Goal: Complete application form

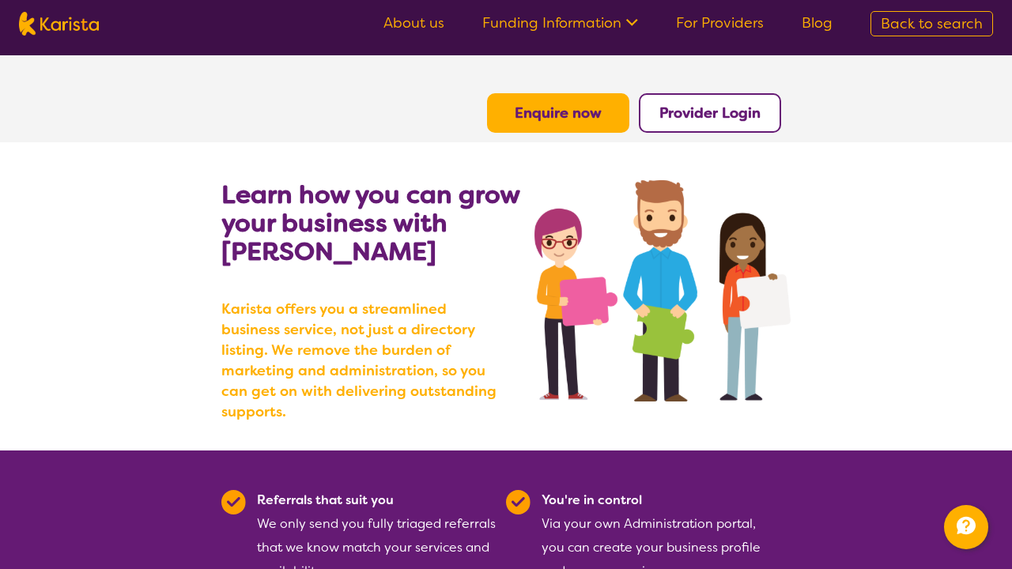
click at [590, 116] on b "Enquire now" at bounding box center [557, 113] width 87 height 19
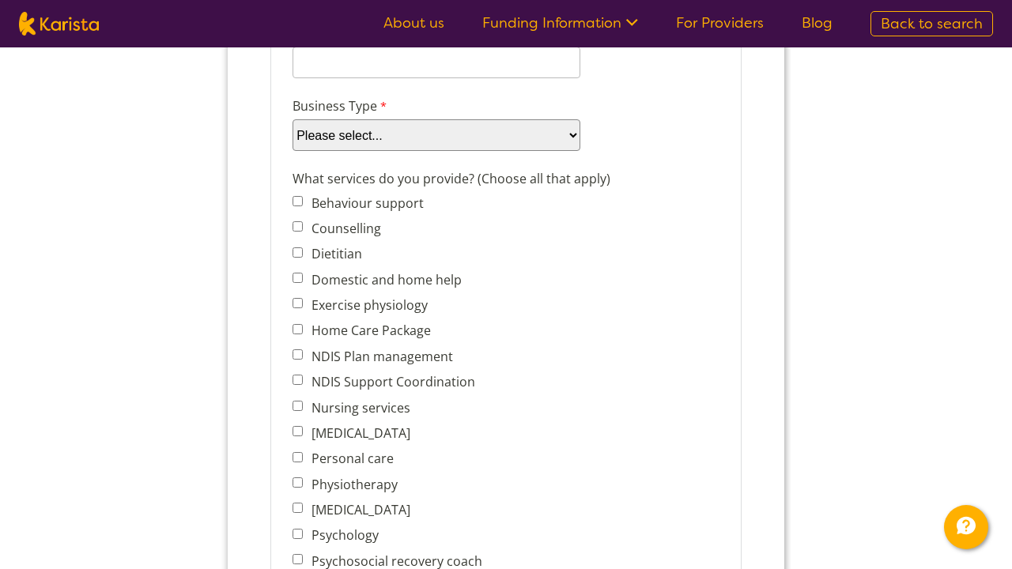
scroll to position [563, 0]
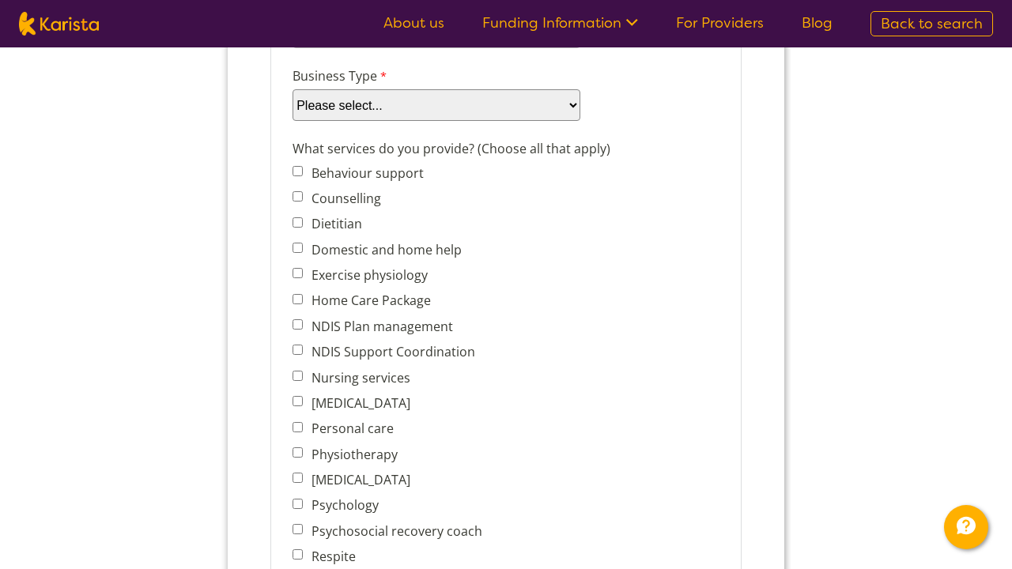
click at [300, 251] on input "Domestic and home help" at bounding box center [297, 248] width 10 height 10
checkbox input "true"
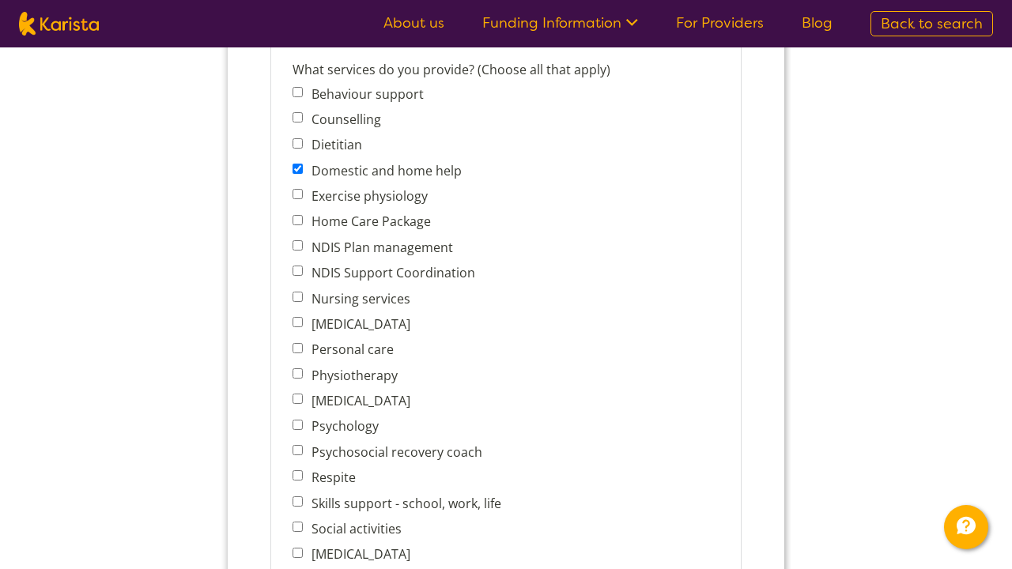
scroll to position [647, 0]
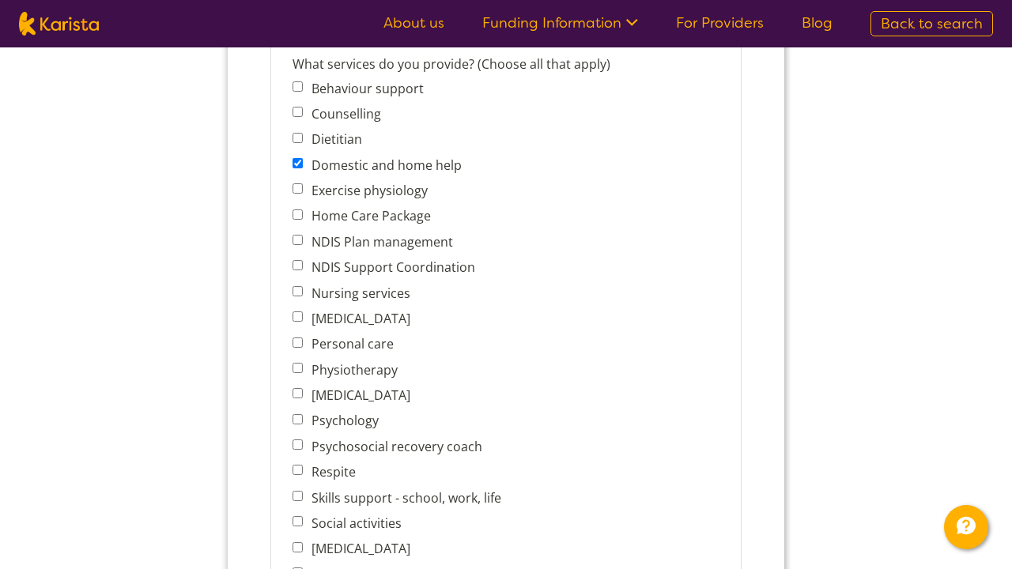
click at [301, 294] on input "Nursing services" at bounding box center [297, 291] width 10 height 10
checkbox input "true"
click at [300, 342] on input "Personal care" at bounding box center [297, 342] width 10 height 10
checkbox input "true"
click at [300, 373] on input "Physiotherapy" at bounding box center [297, 368] width 10 height 10
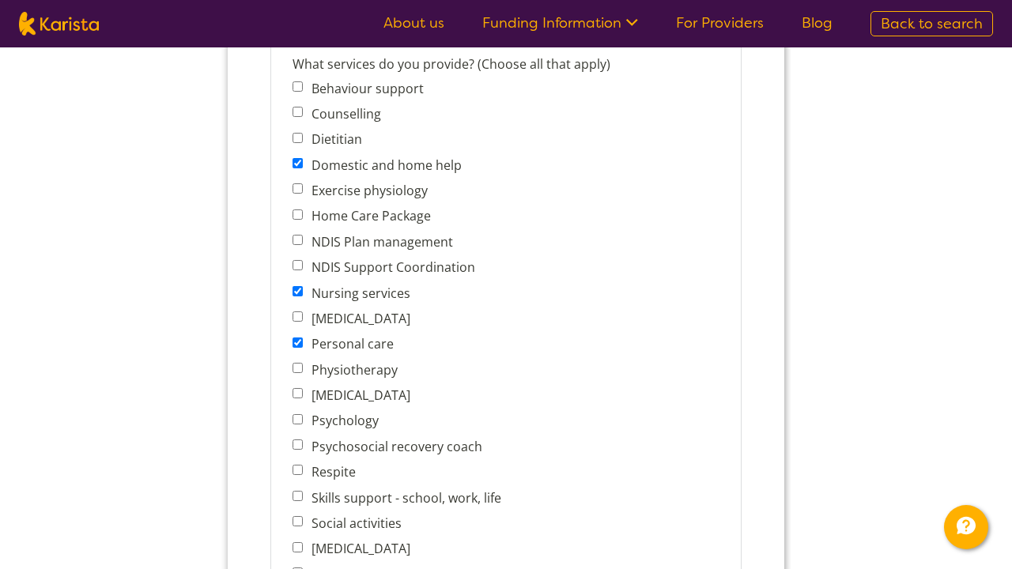
checkbox input "true"
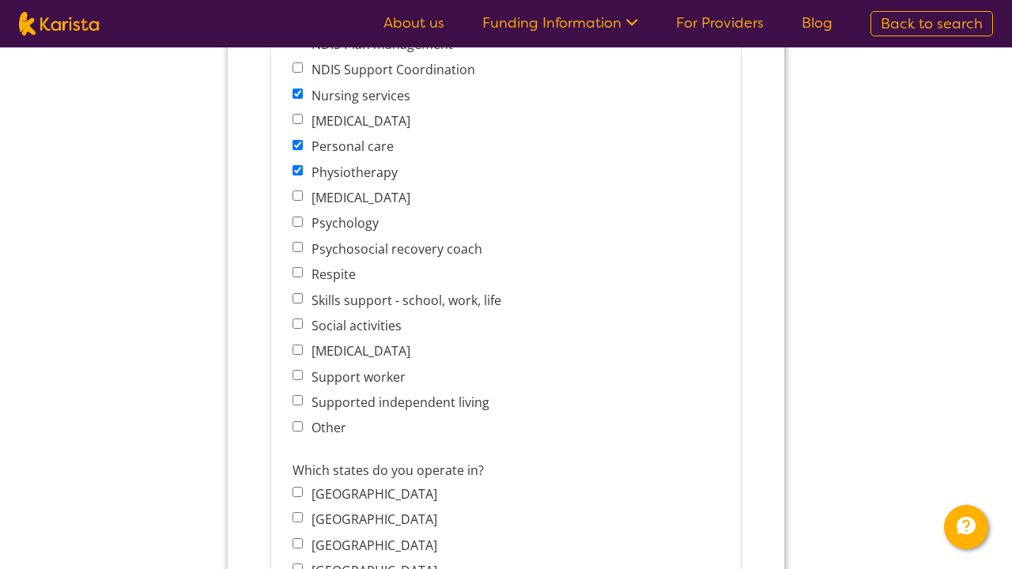
scroll to position [850, 0]
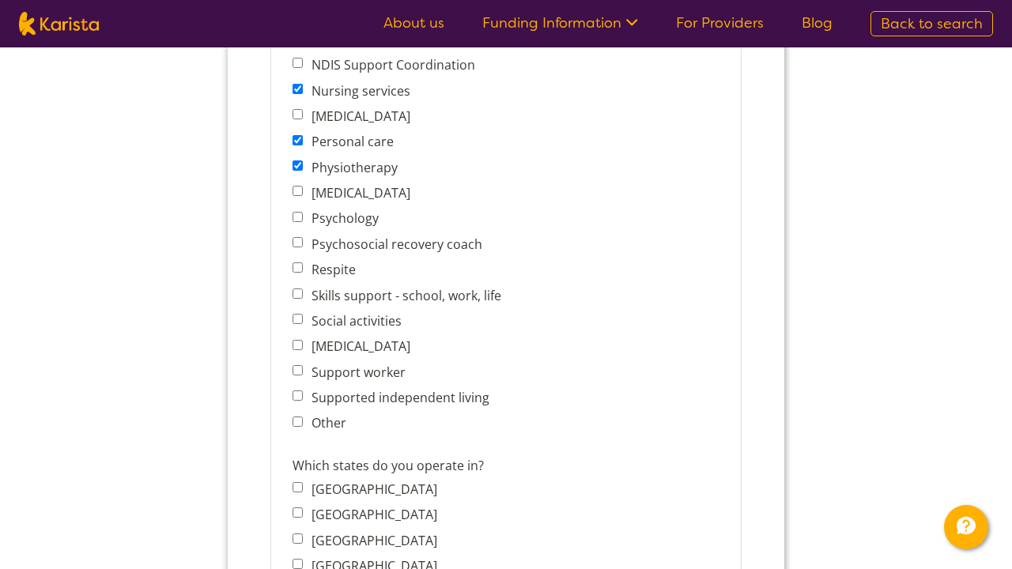
click at [303, 381] on span "Support worker" at bounding box center [400, 372] width 217 height 22
click at [297, 375] on input "Support worker" at bounding box center [297, 370] width 10 height 10
checkbox input "true"
click at [303, 399] on span "Supported independent living" at bounding box center [400, 397] width 217 height 22
click at [300, 398] on input "Supported independent living" at bounding box center [297, 395] width 10 height 10
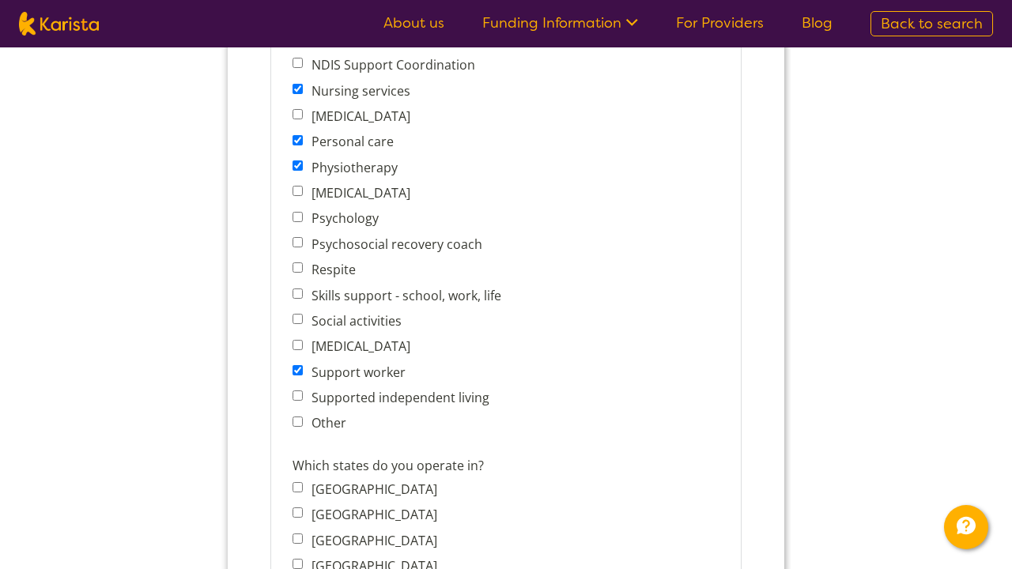
checkbox input "true"
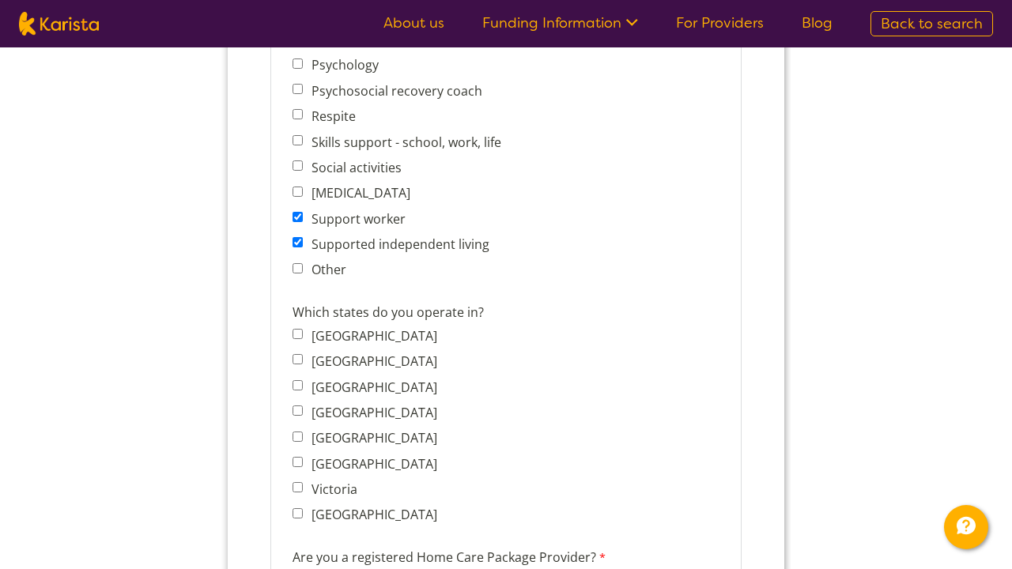
scroll to position [1022, 0]
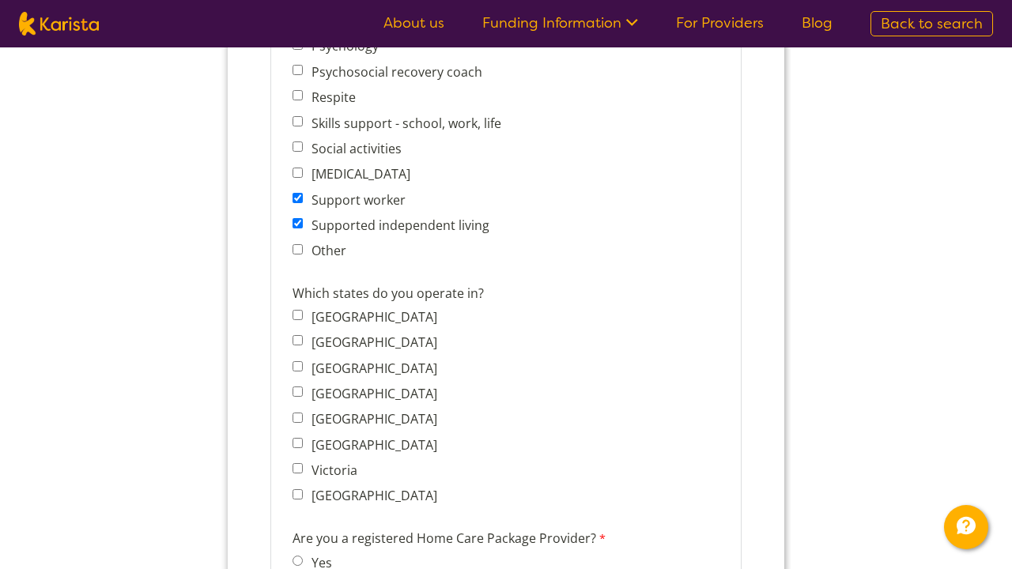
click at [301, 472] on input "Victoria" at bounding box center [297, 468] width 10 height 10
checkbox input "true"
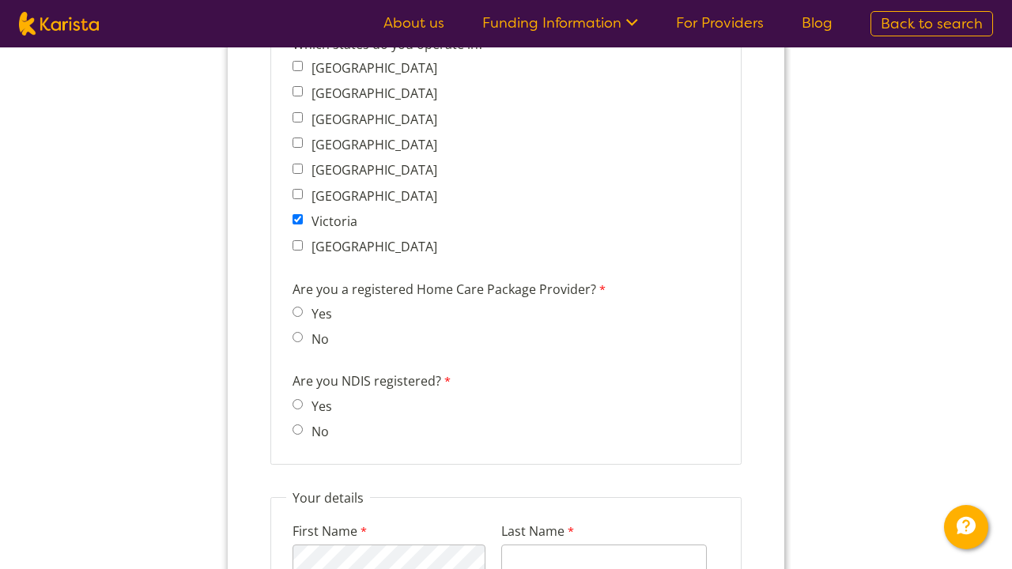
scroll to position [1321, 0]
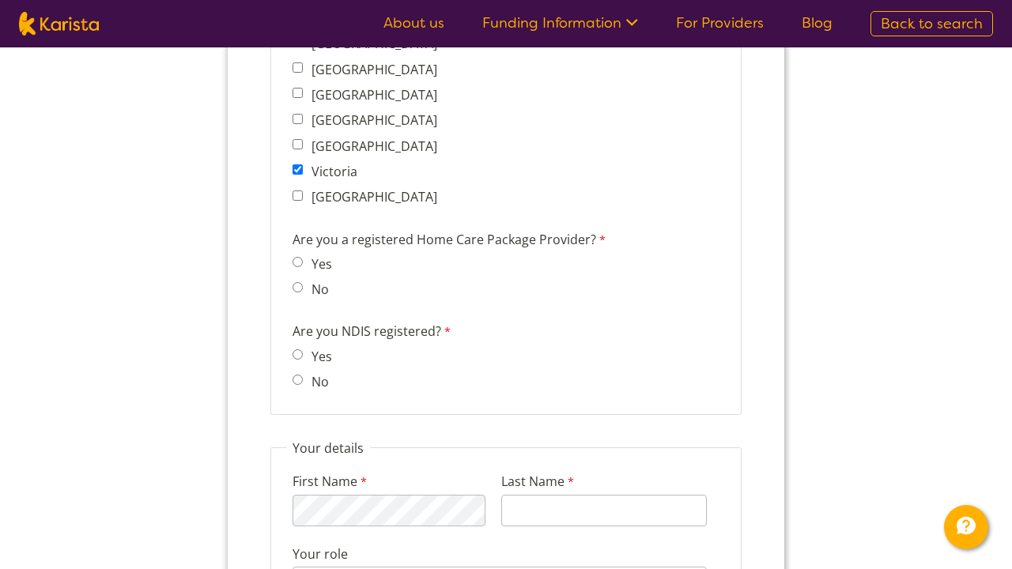
click at [300, 292] on input "No" at bounding box center [297, 287] width 10 height 10
radio input "true"
click at [298, 356] on input "Yes" at bounding box center [297, 354] width 10 height 10
radio input "true"
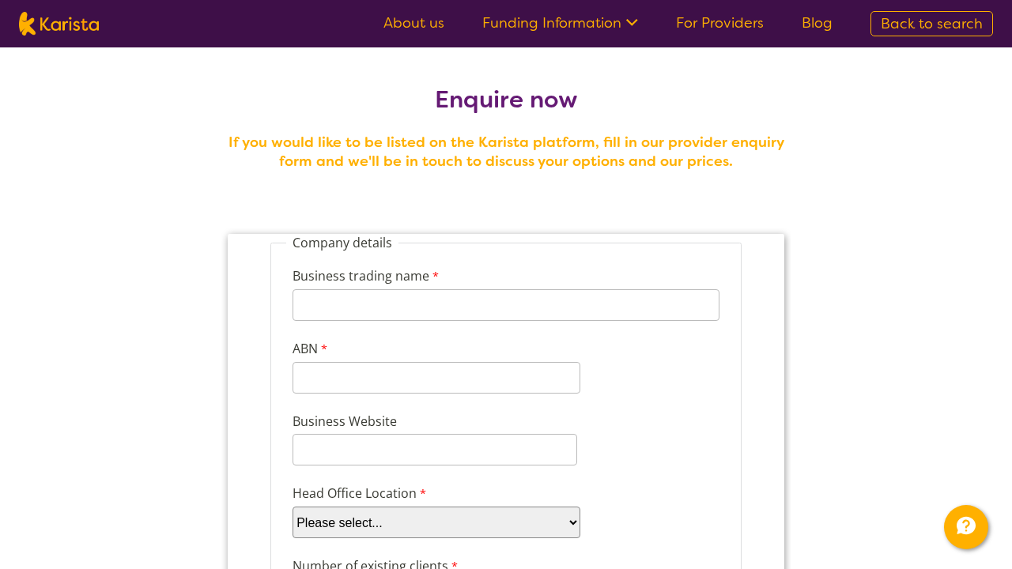
scroll to position [0, 0]
